Goal: Task Accomplishment & Management: Complete application form

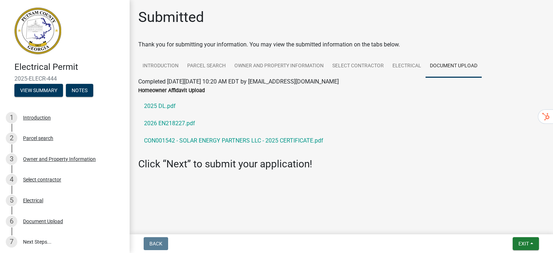
click at [94, 21] on link at bounding box center [62, 31] width 112 height 50
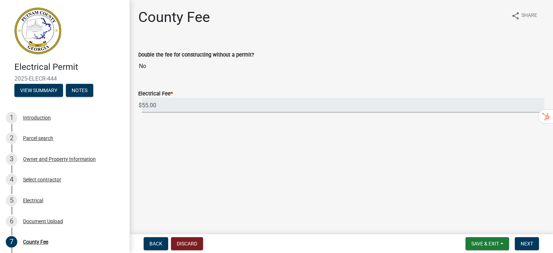
click at [377, 108] on input "55.00" at bounding box center [343, 105] width 402 height 15
click at [527, 243] on span "Next" at bounding box center [526, 244] width 13 height 6
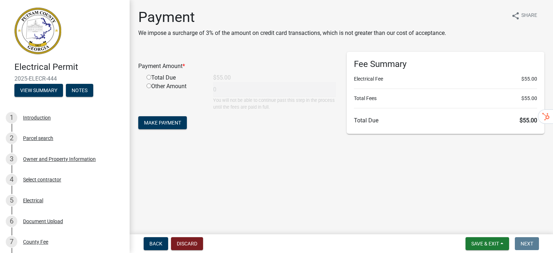
click at [150, 76] on input "radio" at bounding box center [148, 77] width 5 height 5
radio input "true"
type input "55"
click at [167, 124] on span "Make Payment" at bounding box center [162, 123] width 37 height 6
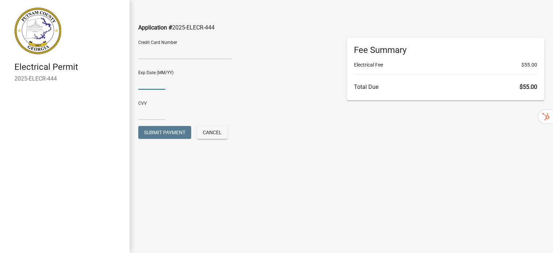
click at [150, 86] on input "text" at bounding box center [151, 82] width 27 height 15
type input "0328"
click at [151, 115] on input "text" at bounding box center [151, 112] width 27 height 15
type input "444"
click at [161, 132] on span "Submit Payment" at bounding box center [164, 133] width 41 height 6
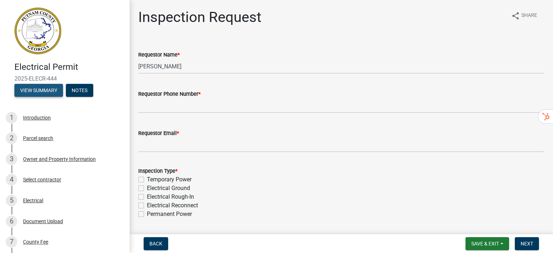
click at [45, 91] on button "View Summary" at bounding box center [38, 90] width 49 height 13
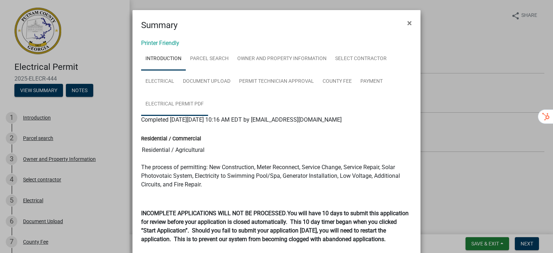
click at [173, 101] on link "Electrical Permit PDF" at bounding box center [174, 104] width 67 height 23
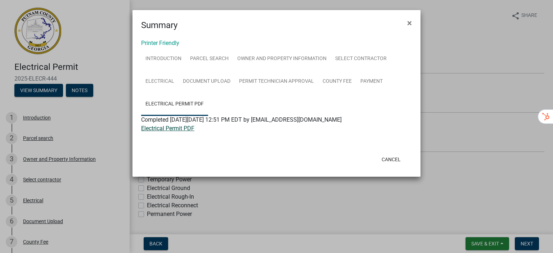
click at [171, 130] on link "Electrical Permit PDF" at bounding box center [167, 128] width 53 height 7
click at [409, 23] on span "×" at bounding box center [409, 23] width 5 height 10
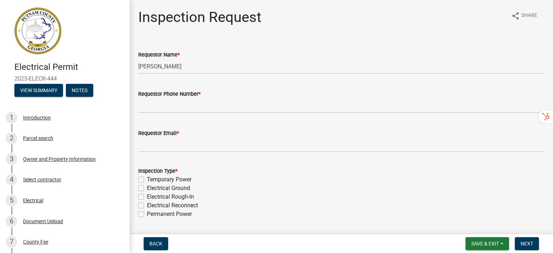
drag, startPoint x: 58, startPoint y: 80, endPoint x: 16, endPoint y: 78, distance: 41.8
click at [16, 78] on span "2025-ELECR-444" at bounding box center [64, 78] width 101 height 7
click at [57, 76] on span "2025-ELECR-444" at bounding box center [64, 78] width 101 height 7
drag, startPoint x: 59, startPoint y: 77, endPoint x: 14, endPoint y: 77, distance: 45.0
click at [14, 77] on div "Electrical Permit 2025-ELECR-444 View Summary Notes" at bounding box center [65, 77] width 118 height 42
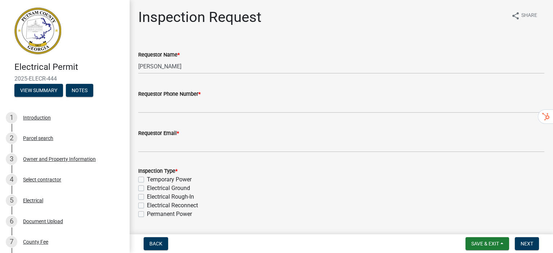
copy span "2025-ELECR-444"
